Goal: Task Accomplishment & Management: Use online tool/utility

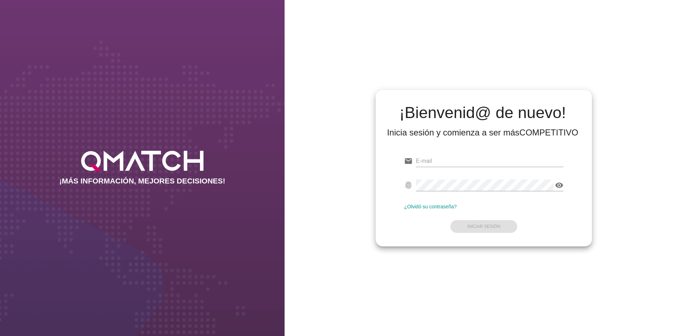
type input "[EMAIL_ADDRESS][DOMAIN_NAME]"
click at [501, 224] on form "email [EMAIL_ADDRESS][DOMAIN_NAME] fingerprint visibility ¿Olvidó su contraseña…" at bounding box center [483, 193] width 159 height 84
click at [490, 225] on strong "Iniciar Sesión" at bounding box center [483, 226] width 33 height 5
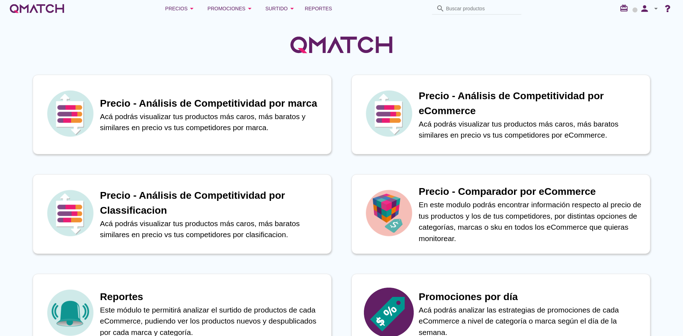
click at [211, 33] on div at bounding box center [341, 41] width 683 height 48
click at [316, 7] on span "Reportes" at bounding box center [318, 8] width 27 height 9
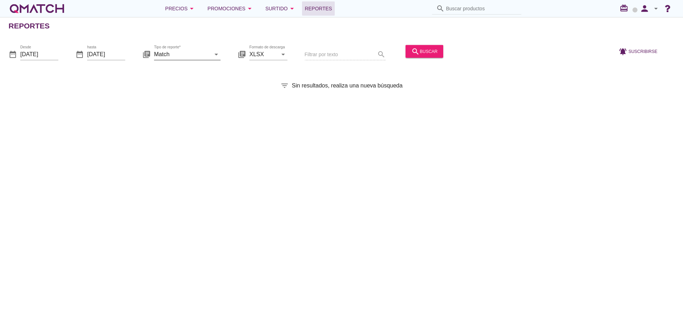
click at [196, 53] on input "Match" at bounding box center [182, 53] width 57 height 11
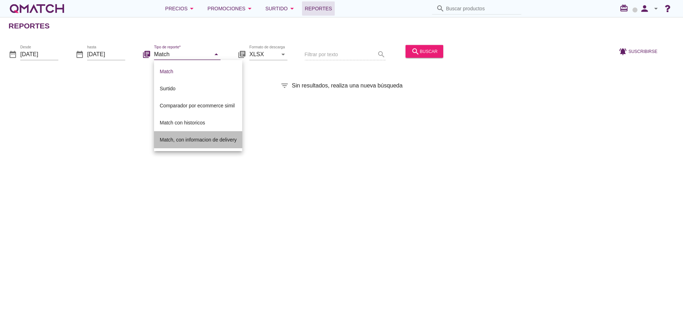
click at [185, 138] on div "Match, con informacion de delivery" at bounding box center [198, 139] width 77 height 9
type input "Match, con informacion de delivery"
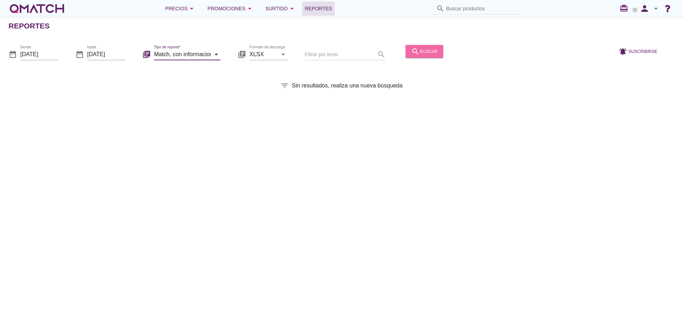
click at [424, 55] on button "search buscar" at bounding box center [424, 51] width 38 height 13
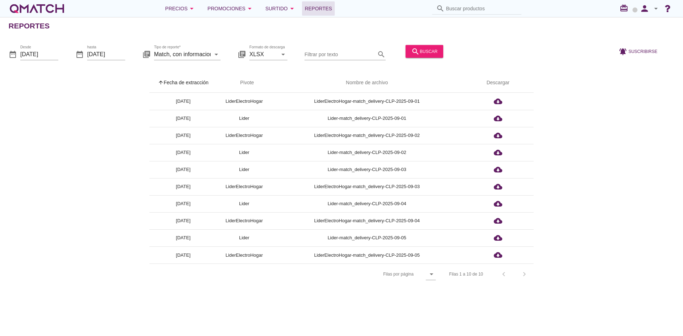
drag, startPoint x: 123, startPoint y: 194, endPoint x: 133, endPoint y: 202, distance: 13.2
click at [125, 195] on div "arrow_upward Fecha de extracción arrow_upward Pivote Nombre de archivo Descarga…" at bounding box center [342, 179] width 666 height 212
